Goal: Task Accomplishment & Management: Use online tool/utility

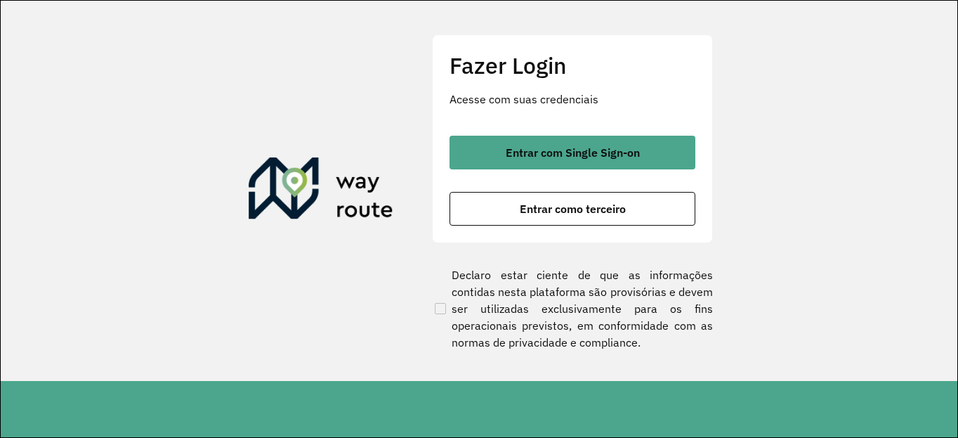
drag, startPoint x: 939, startPoint y: 146, endPoint x: 922, endPoint y: 157, distance: 20.3
click at [939, 147] on section "Fazer Login Acesse com suas credenciais Entrar com Single Sign-on Entrar como t…" at bounding box center [479, 191] width 957 height 380
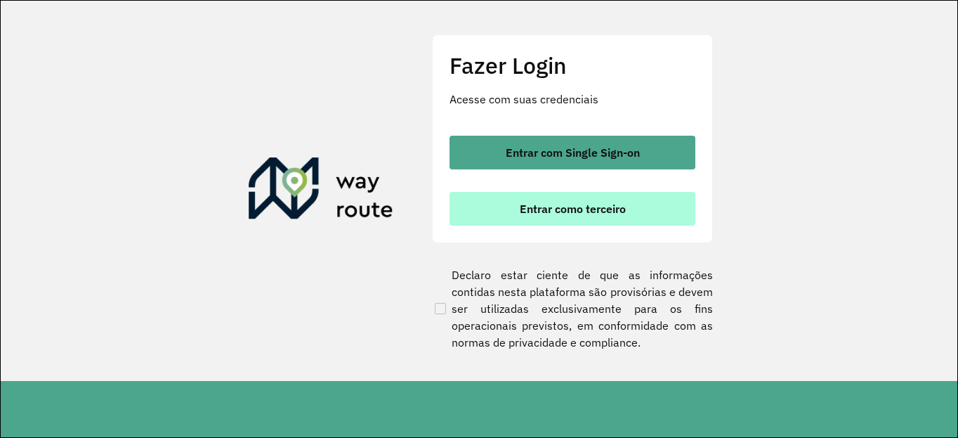
click at [655, 205] on button "Entrar como terceiro" at bounding box center [573, 209] width 246 height 34
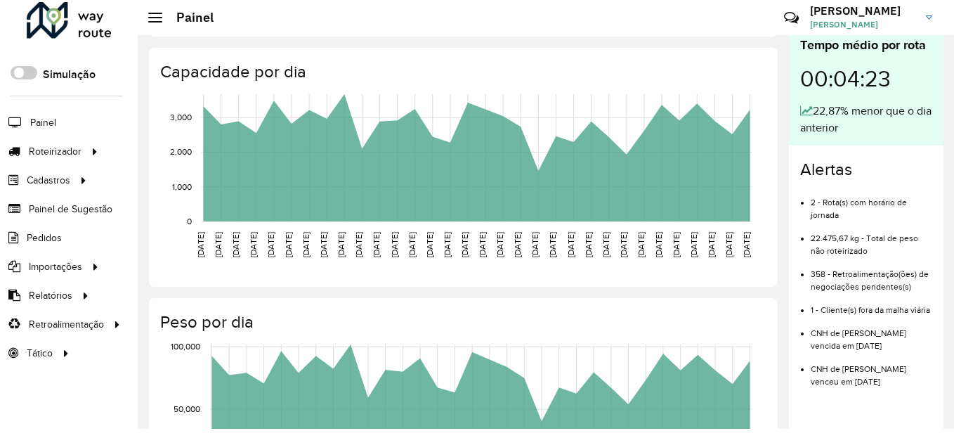
scroll to position [9, 0]
click at [913, 19] on span "[PERSON_NAME]" at bounding box center [862, 24] width 105 height 13
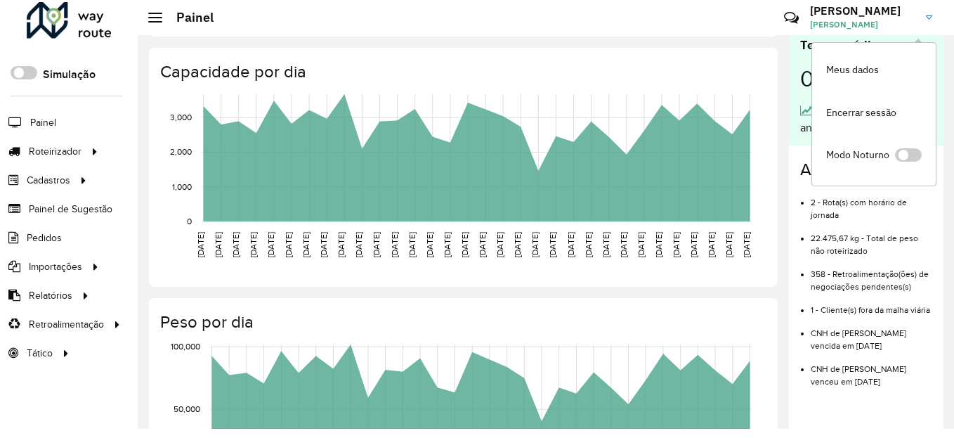
click at [916, 18] on link "Ednilson Ednilson Ednilson" at bounding box center [876, 17] width 133 height 37
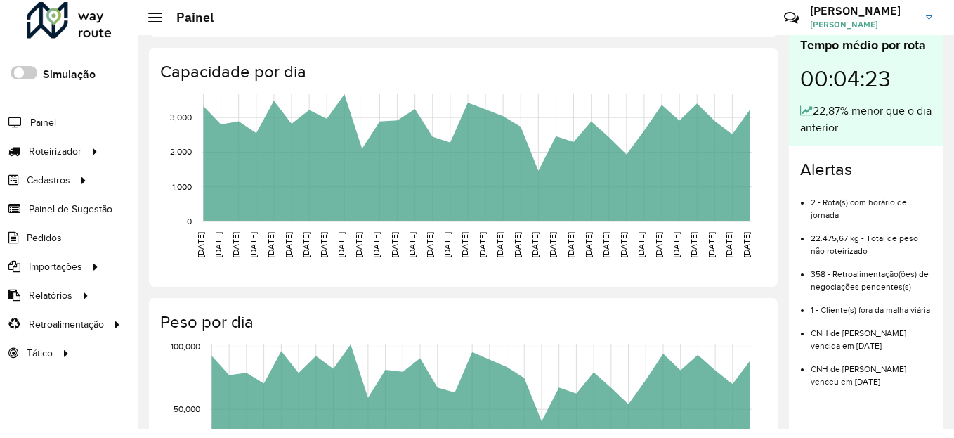
click at [910, 12] on h3 "Ednilson" at bounding box center [862, 10] width 105 height 13
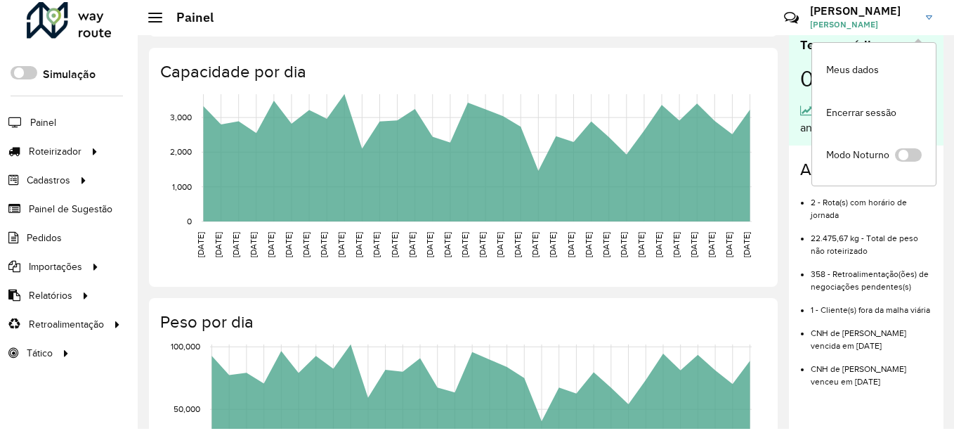
click at [865, 24] on font "Ednilson Ednilson" at bounding box center [844, 24] width 68 height 11
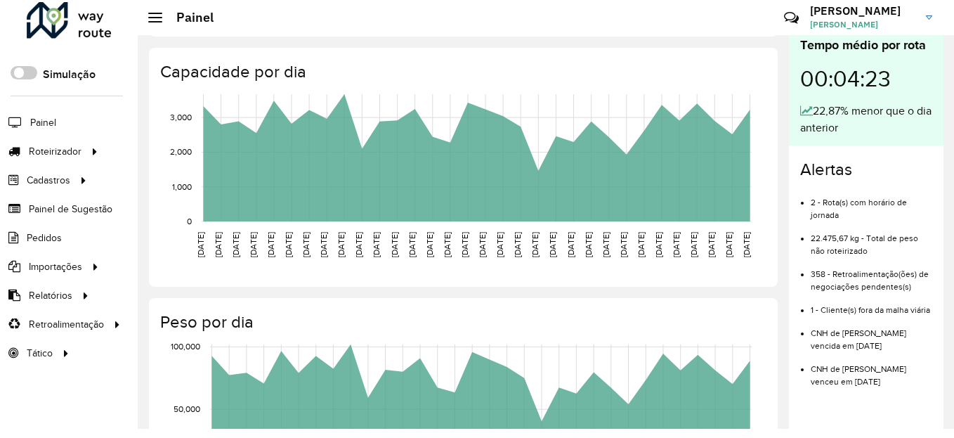
click at [863, 23] on font "Ednilson Ednilson" at bounding box center [844, 24] width 68 height 11
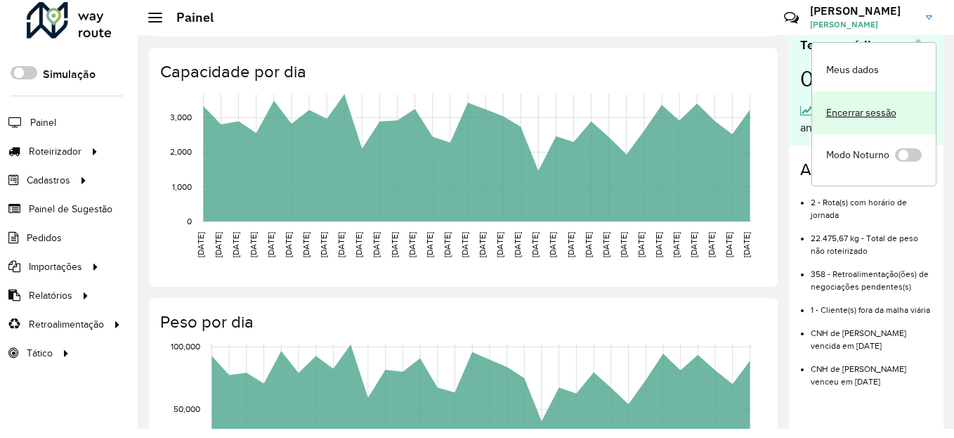
click at [862, 101] on link "Encerrar sessão" at bounding box center [874, 112] width 124 height 43
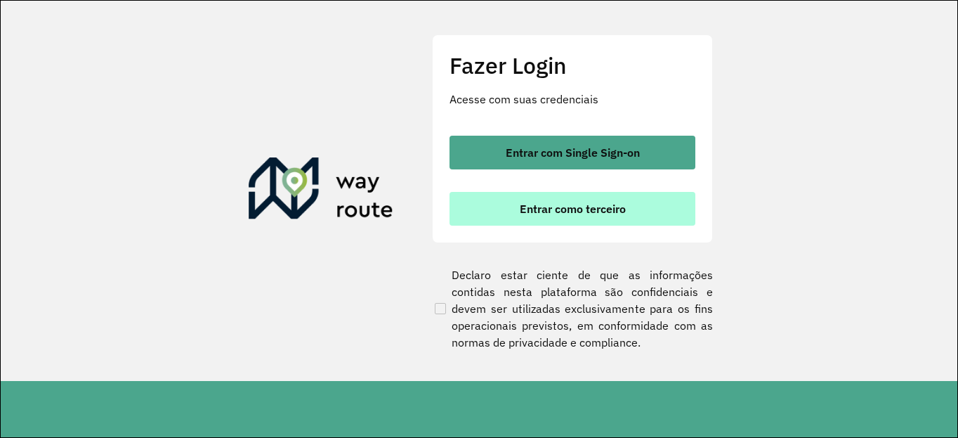
click at [571, 210] on span "Entrar como terceiro" at bounding box center [573, 208] width 106 height 11
